Goal: Task Accomplishment & Management: Manage account settings

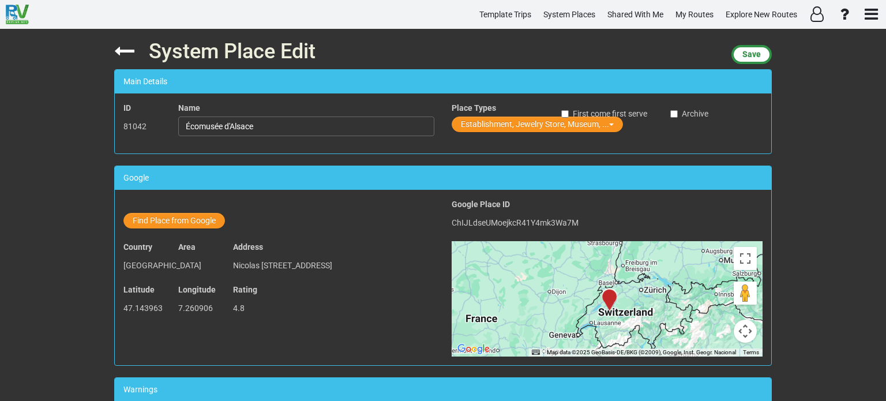
type input "Écomusée d'Alsace"
click at [122, 51] on icon at bounding box center [124, 51] width 20 height 20
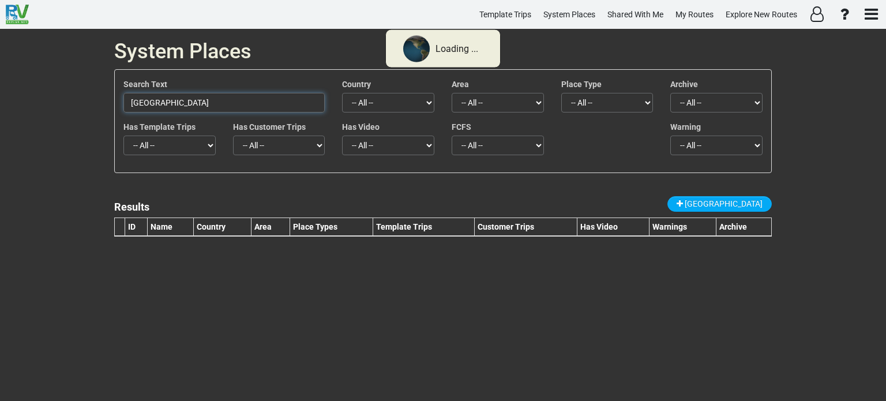
click at [199, 110] on input "[GEOGRAPHIC_DATA]" at bounding box center [223, 103] width 201 height 20
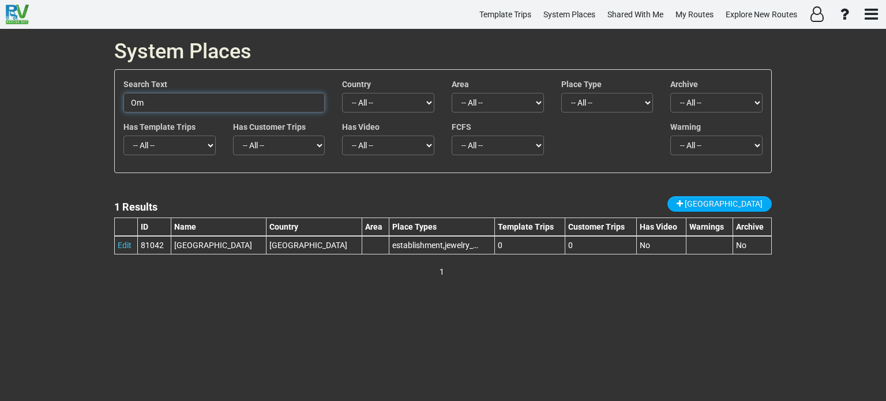
type input "O"
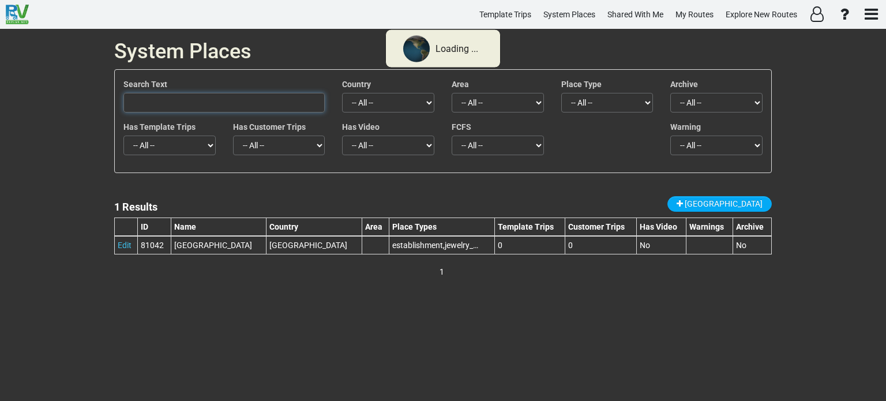
paste input "Écomusée d'Alsace"
click at [199, 110] on input "Écomusée d'Alsace" at bounding box center [223, 103] width 201 height 20
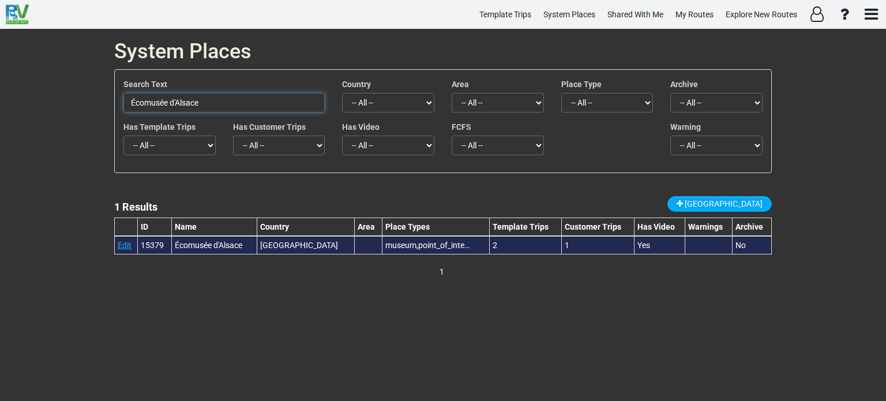
type input "Écomusée d'Alsace"
click at [122, 244] on link "Edit" at bounding box center [125, 245] width 14 height 9
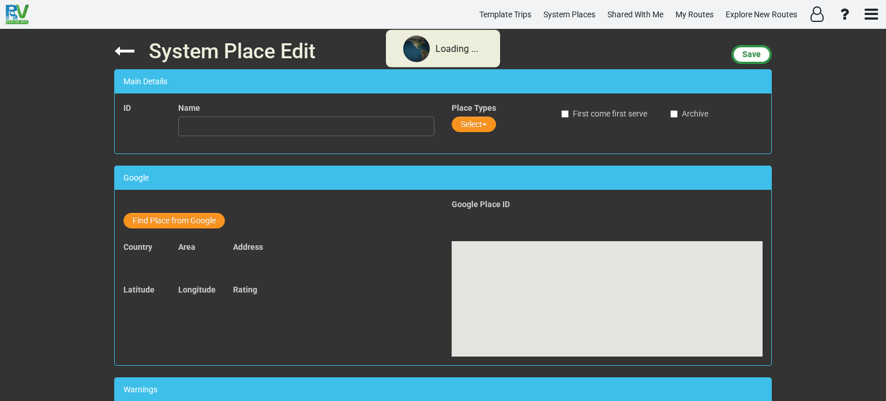
type input "Écomusée d'Alsace"
type textarea "The [GEOGRAPHIC_DATA] is organized as a real village from the early XX th centu…"
type textarea "<iframe width="560" height="315" src="[URL][DOMAIN_NAME]" frameborder="0" allow…"
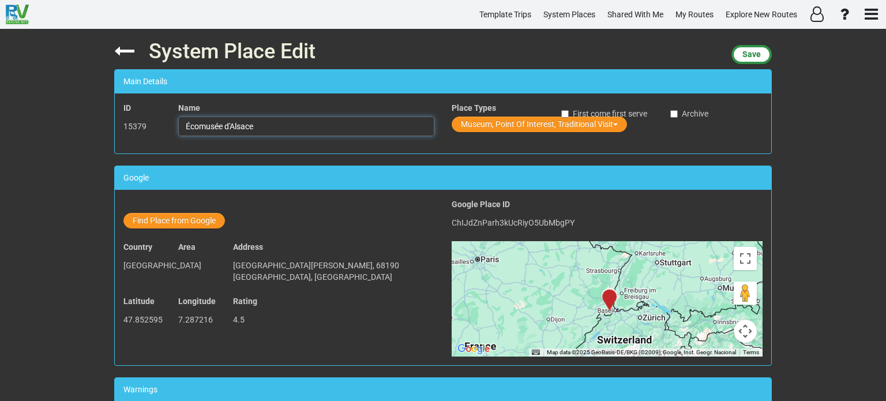
drag, startPoint x: 254, startPoint y: 127, endPoint x: 183, endPoint y: 127, distance: 71.0
click at [183, 127] on input "Écomusée d'Alsace" at bounding box center [306, 127] width 256 height 20
